Goal: Navigation & Orientation: Understand site structure

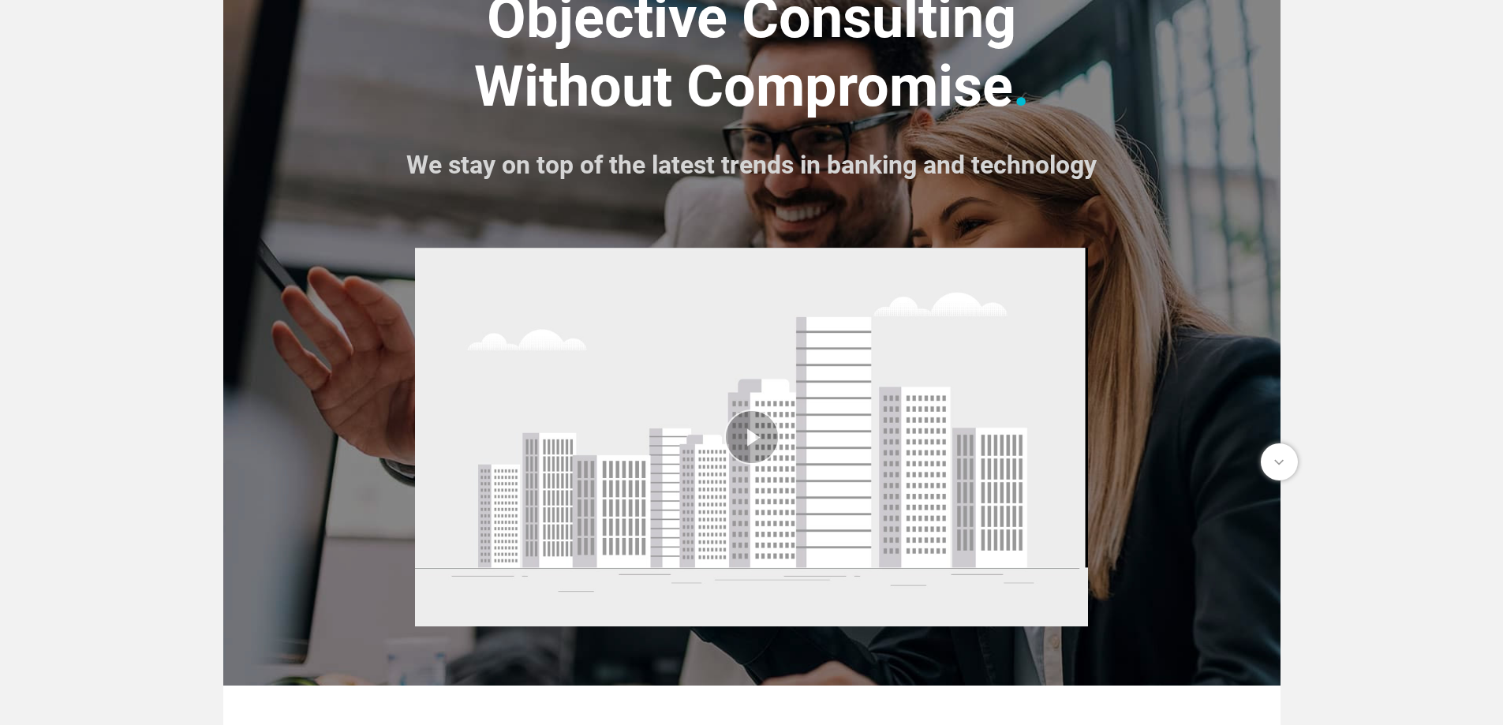
scroll to position [263, 0]
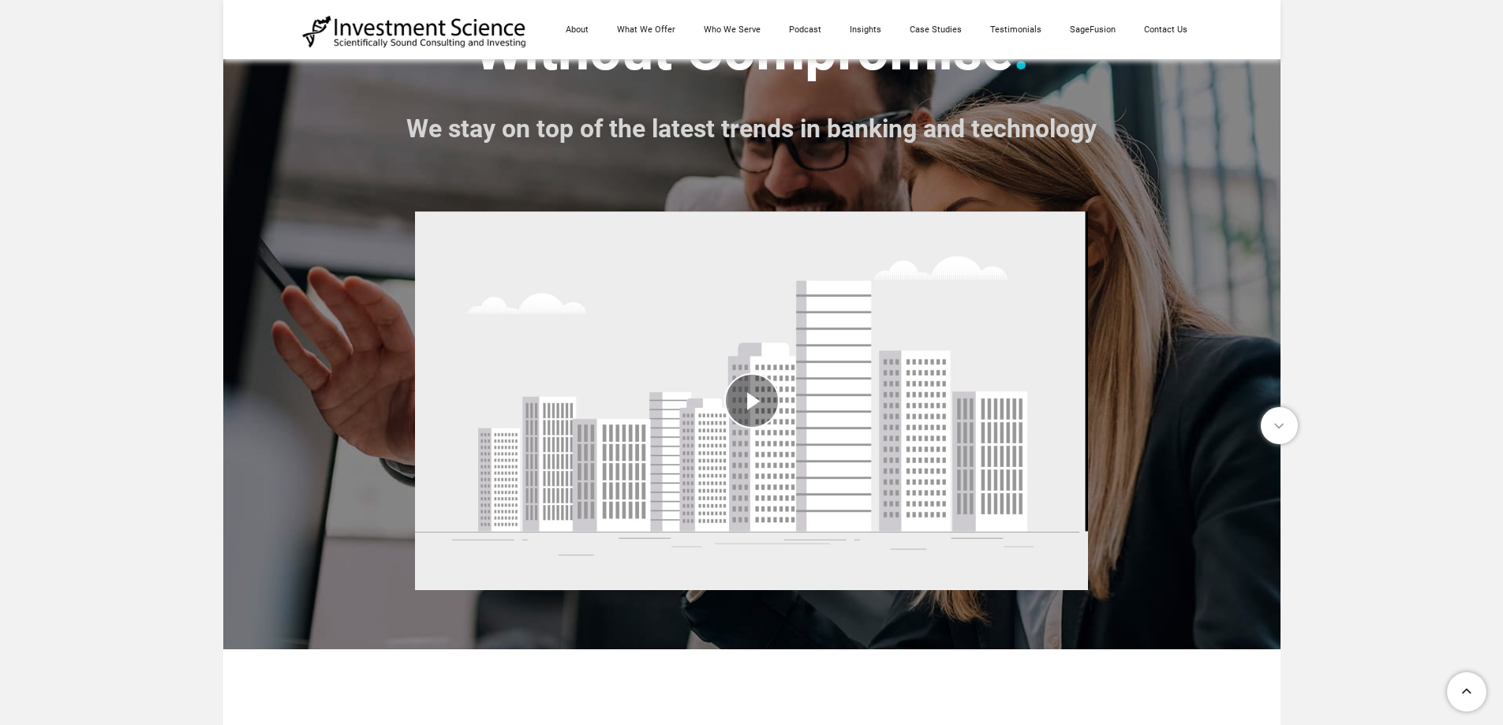
click at [763, 396] on div "play video" at bounding box center [751, 401] width 673 height 402
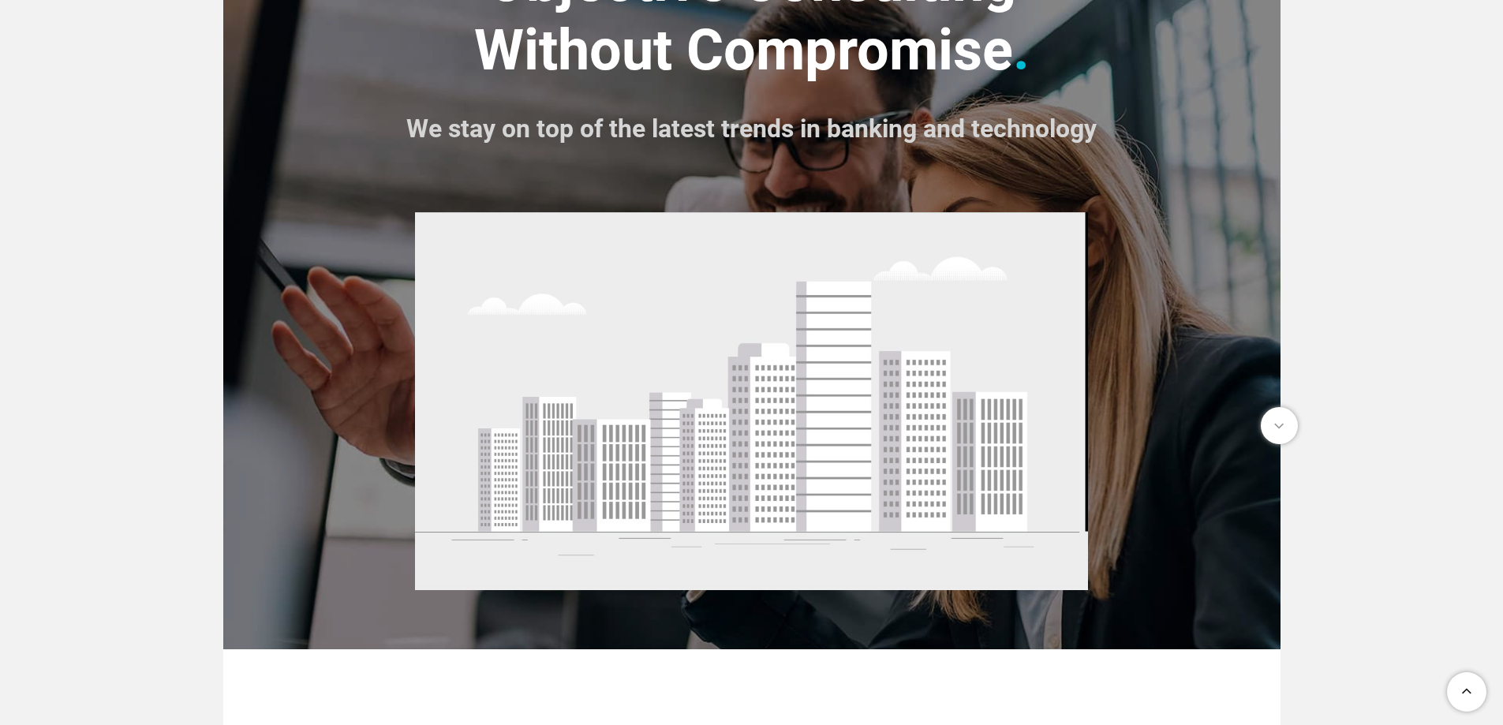
scroll to position [0, 0]
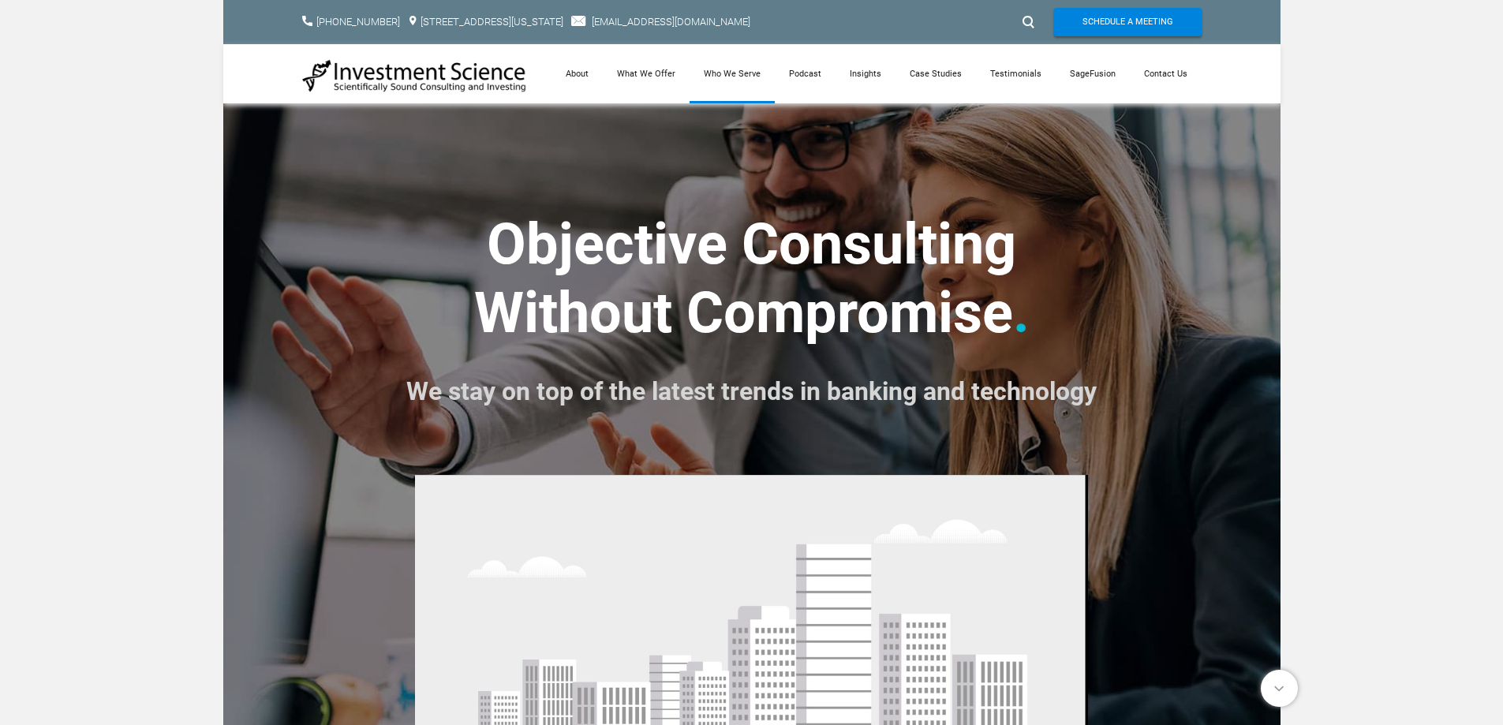
click at [753, 80] on link "Who We Serve" at bounding box center [732, 73] width 85 height 59
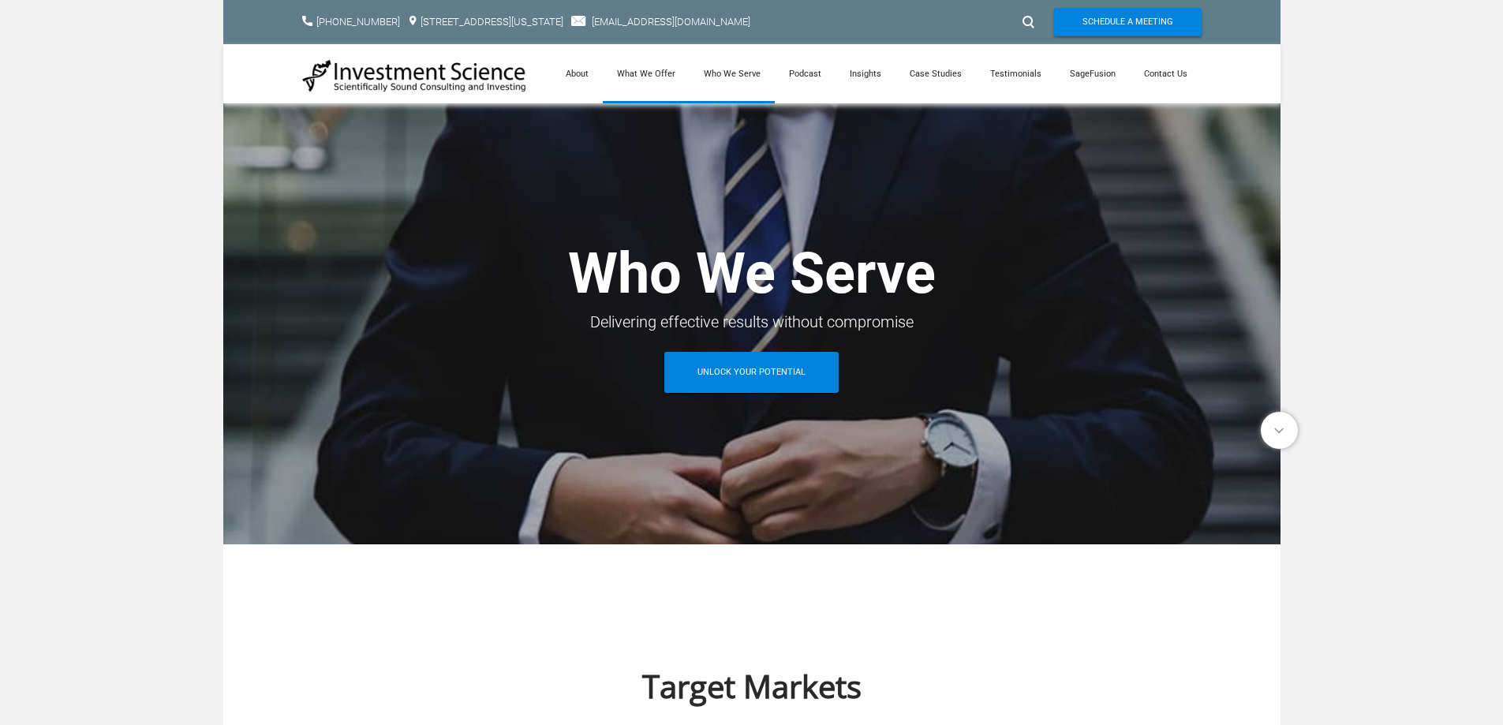
click at [644, 72] on link "What We Offer" at bounding box center [646, 73] width 87 height 59
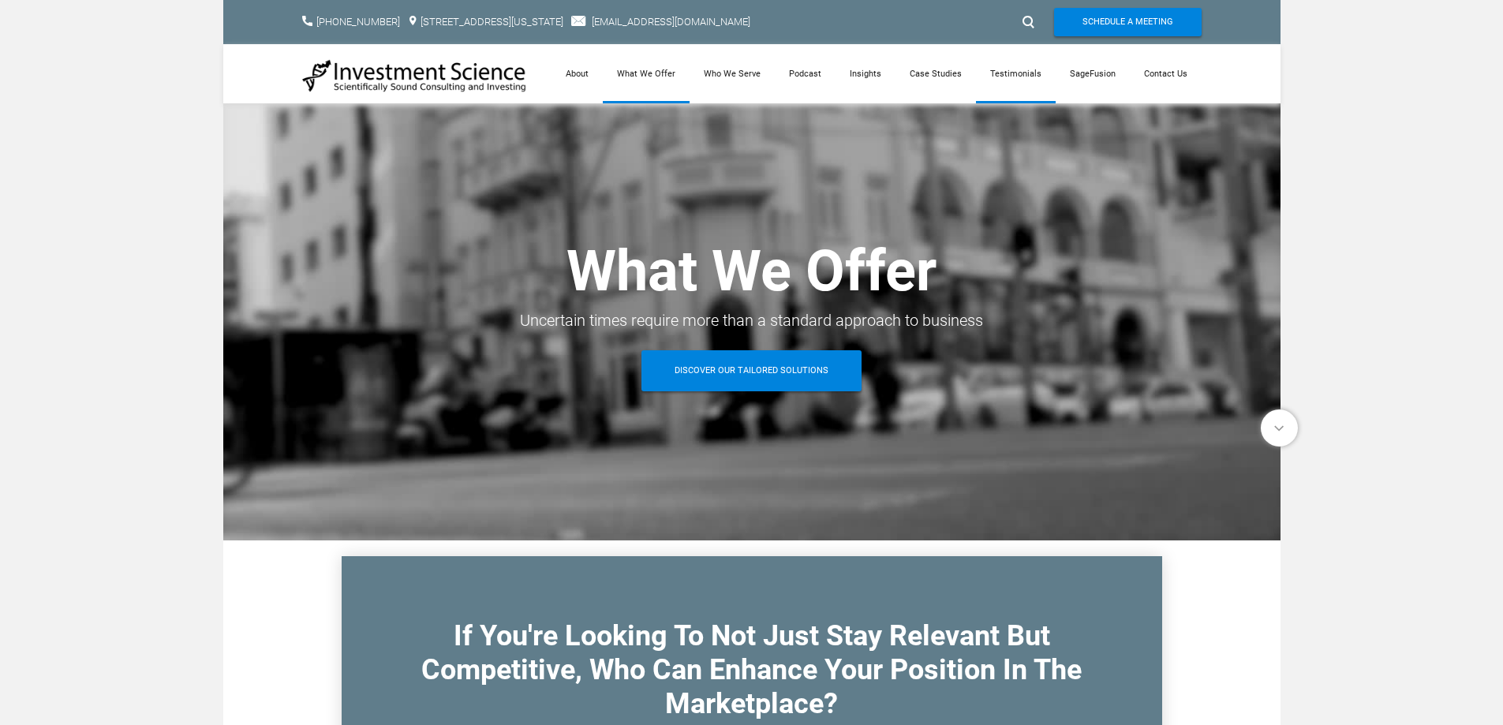
click at [1025, 84] on link "Testimonials" at bounding box center [1016, 73] width 80 height 59
